Goal: Find specific page/section: Find specific page/section

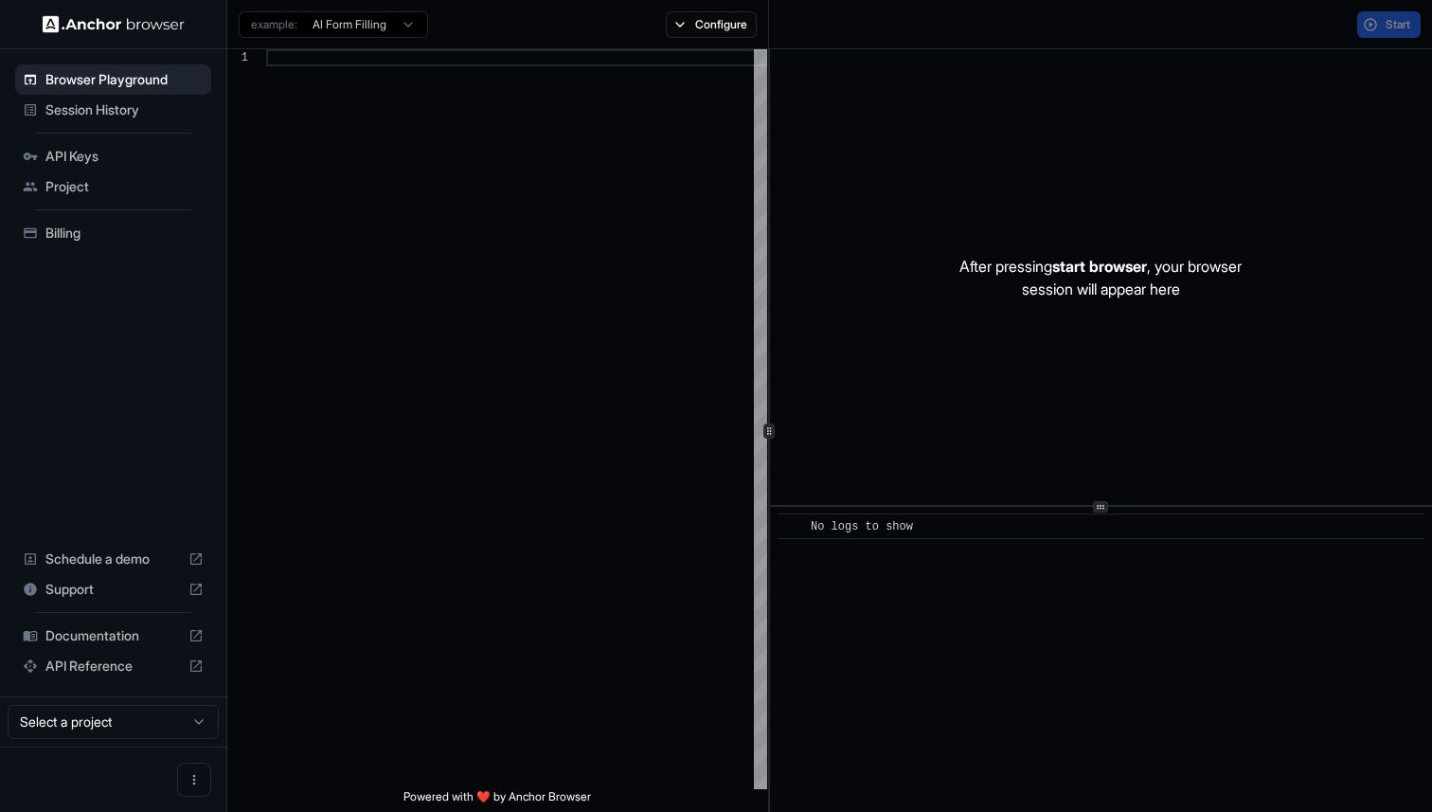
scroll to position [170, 0]
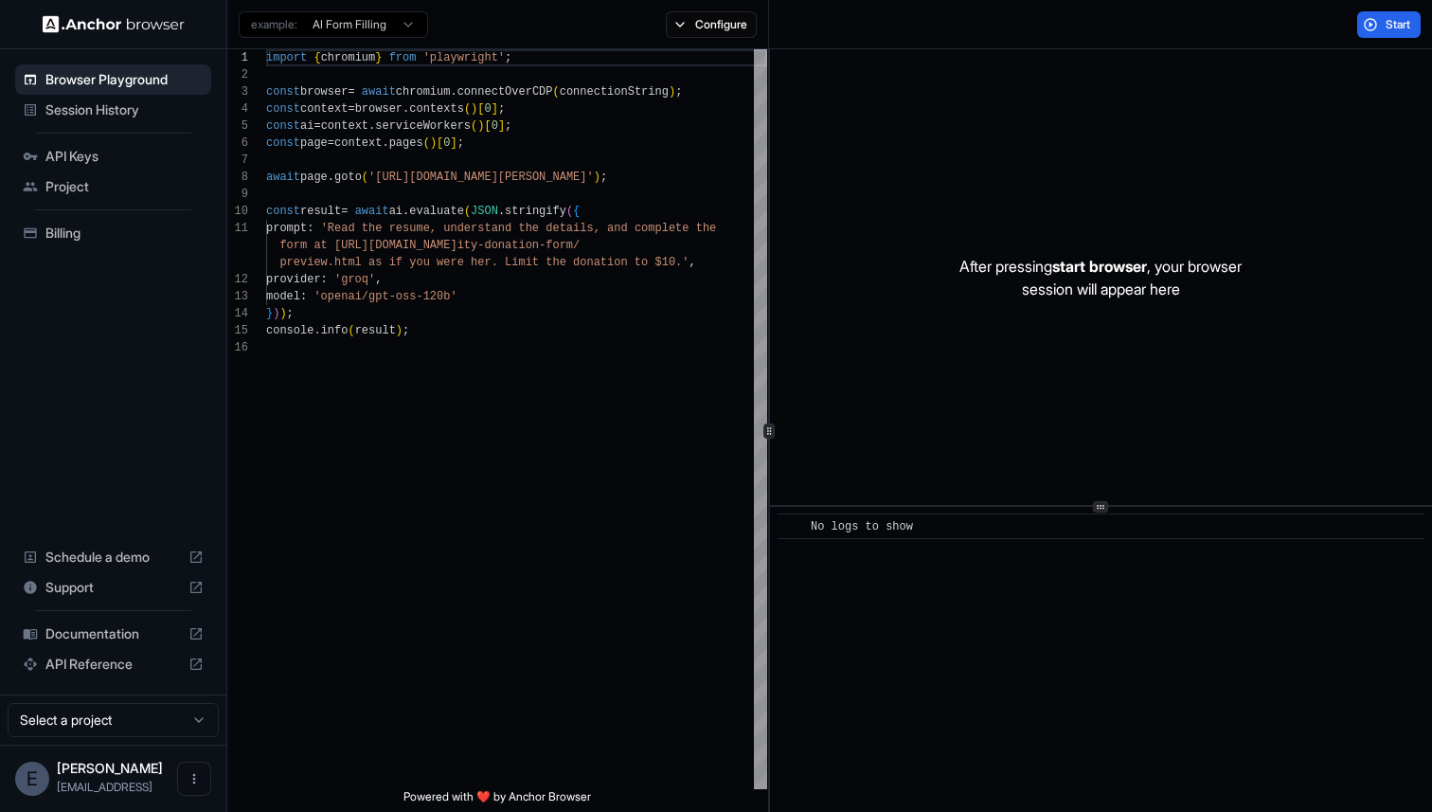
click at [97, 116] on span "Session History" at bounding box center [124, 109] width 158 height 19
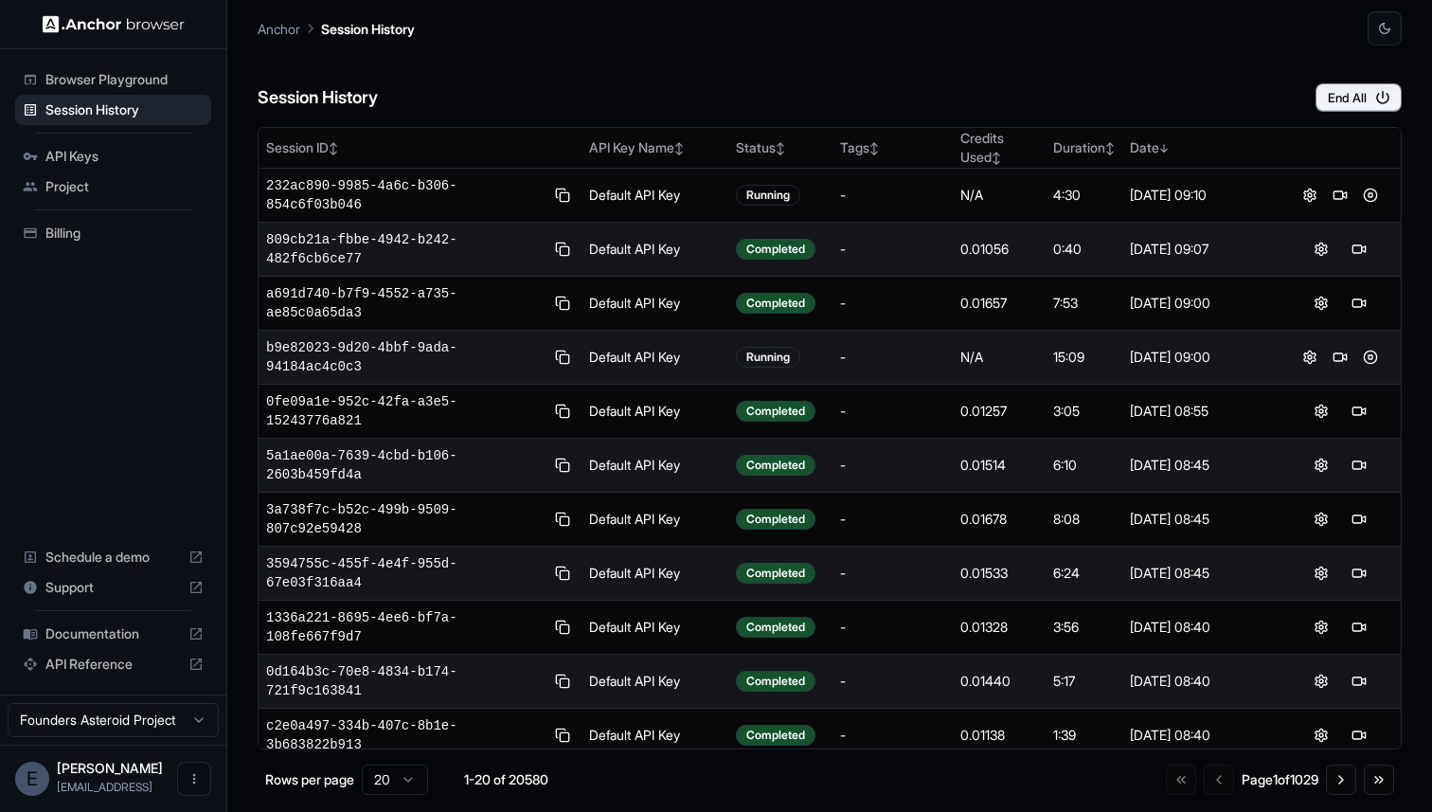
click at [1001, 79] on div "Session History End All" at bounding box center [830, 78] width 1144 height 66
click at [641, 46] on div "Session History End All" at bounding box center [830, 78] width 1144 height 66
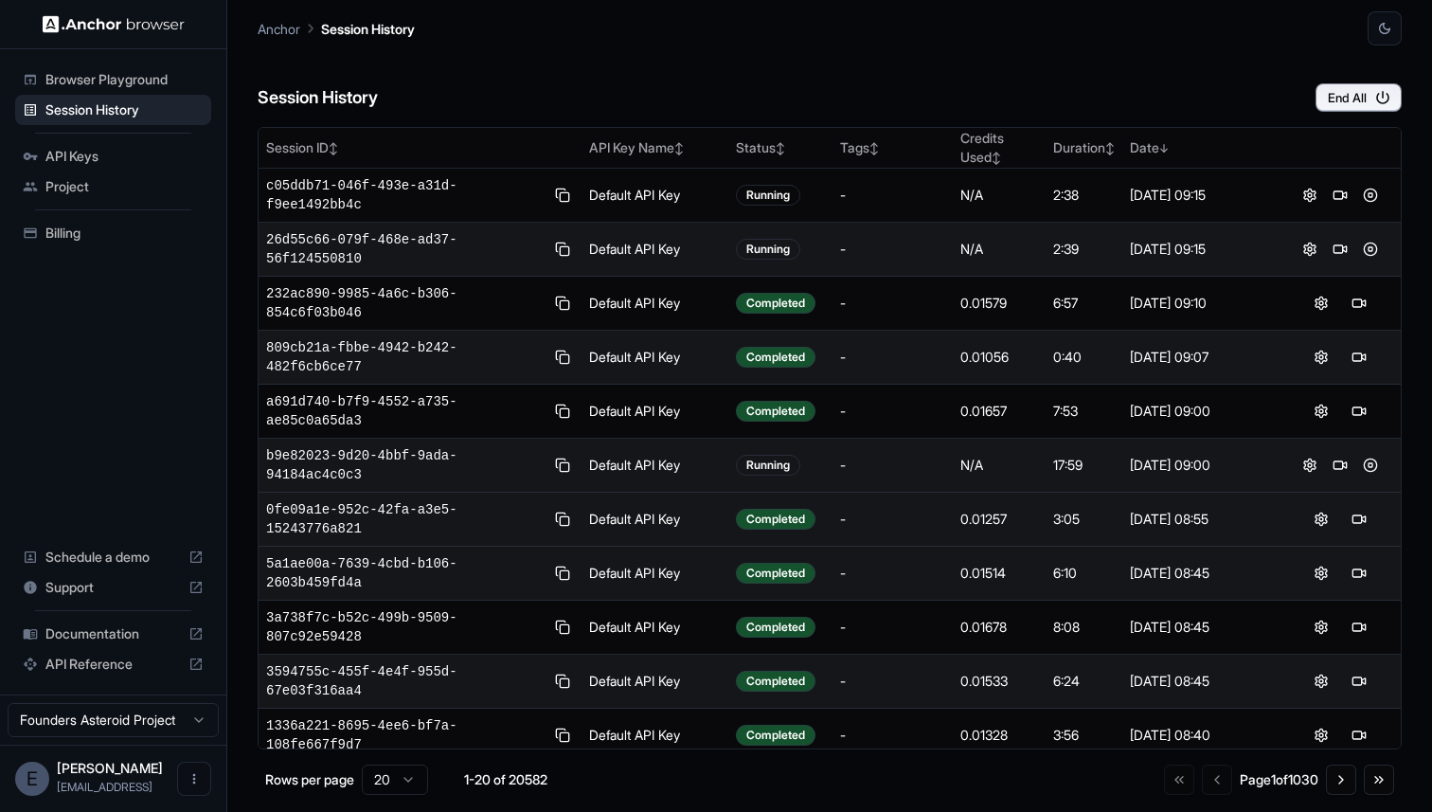
click at [1234, 537] on td "[DATE] 08:55" at bounding box center [1200, 519] width 156 height 54
click at [1315, 519] on button at bounding box center [1321, 519] width 23 height 23
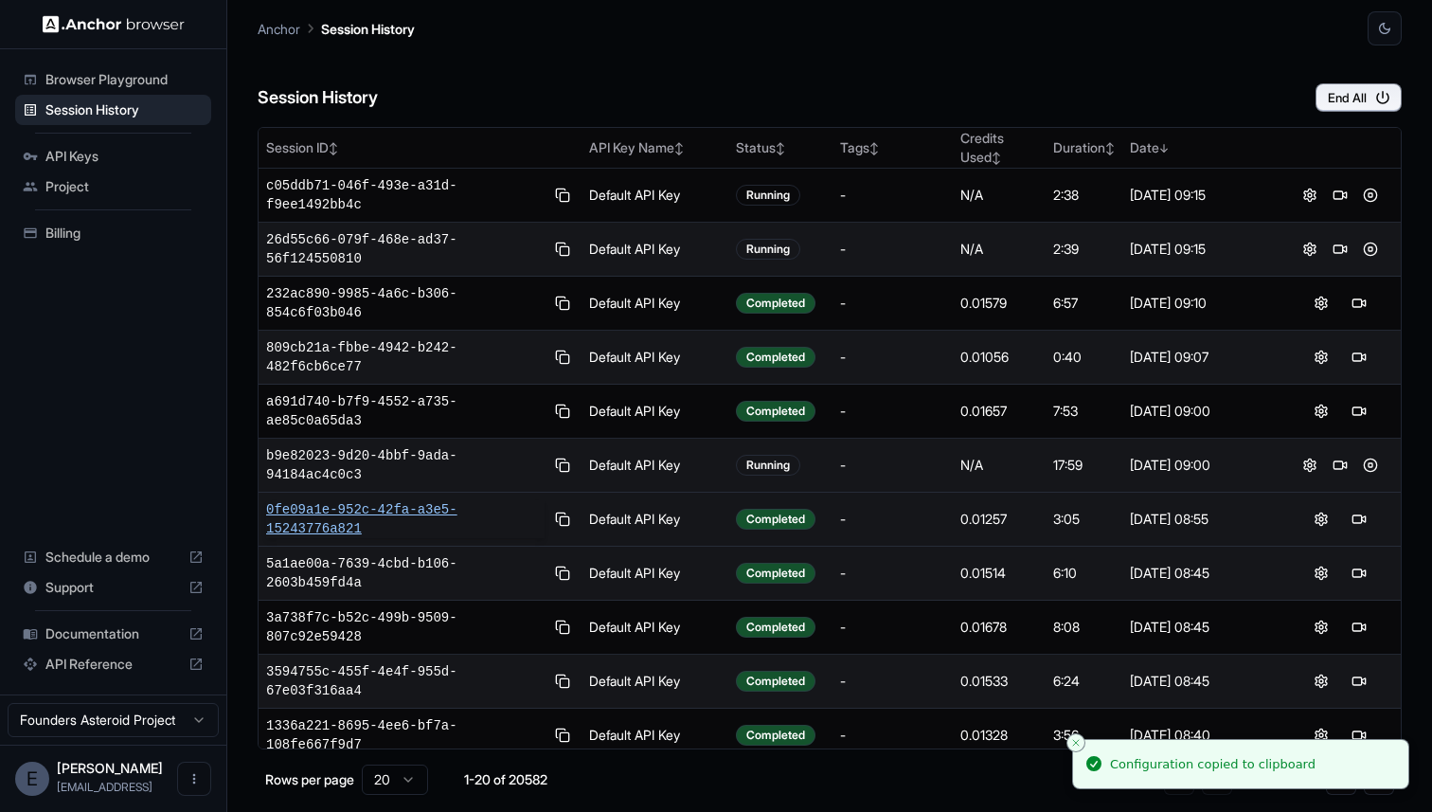
click at [426, 509] on span "0fe09a1e-952c-42fa-a3e5-15243776a821" at bounding box center [405, 519] width 278 height 38
